Goal: Find specific page/section: Find specific page/section

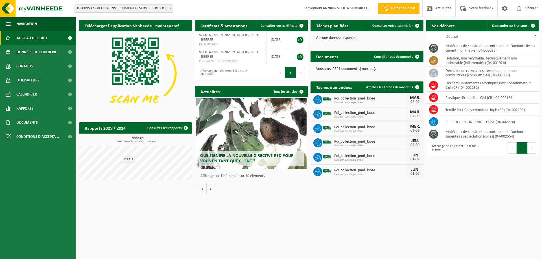
click at [137, 6] on span "01-089537 - VEOLIA ENVIRONMENTAL SERVICES BE - BEERSE" at bounding box center [124, 9] width 98 height 8
click at [47, 107] on link "Rapports" at bounding box center [38, 109] width 76 height 14
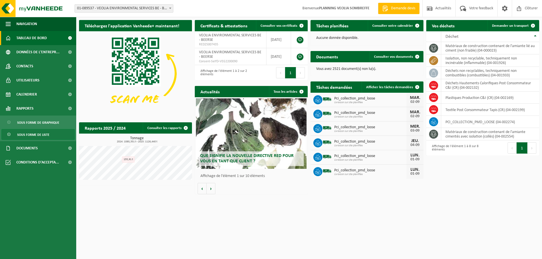
click at [51, 135] on link "Sous forme de liste" at bounding box center [37, 134] width 73 height 11
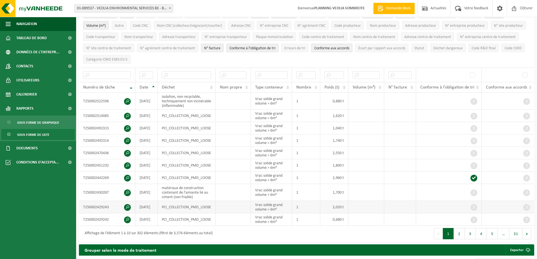
scroll to position [56, 0]
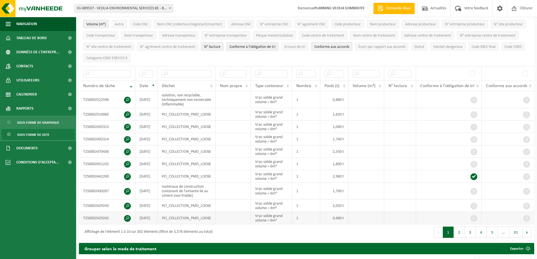
click at [126, 217] on span at bounding box center [127, 218] width 7 height 7
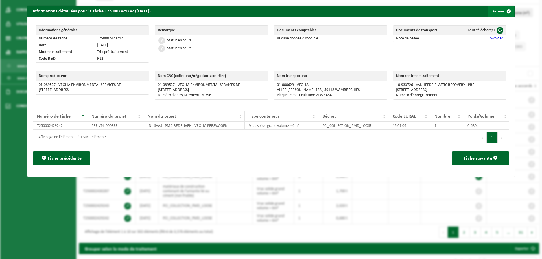
click at [503, 10] on span "button" at bounding box center [508, 11] width 11 height 11
